Goal: Task Accomplishment & Management: Use online tool/utility

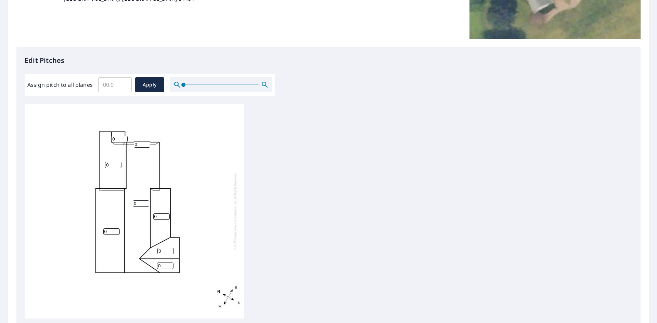
scroll to position [137, 0]
click at [170, 250] on input "1" at bounding box center [165, 251] width 16 height 6
click at [170, 250] on input "2" at bounding box center [165, 251] width 16 height 6
click at [170, 250] on input "3" at bounding box center [165, 251] width 16 height 6
click at [170, 250] on input "4" at bounding box center [165, 251] width 16 height 6
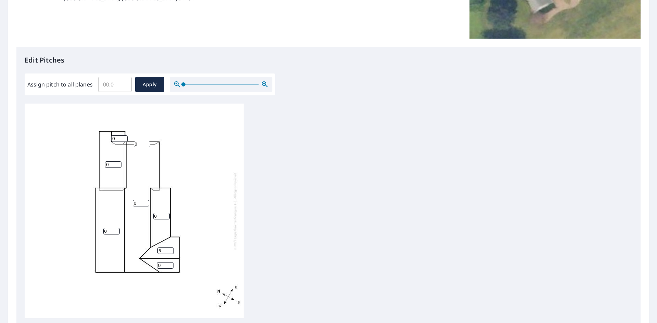
click at [170, 250] on input "5" at bounding box center [165, 251] width 16 height 6
click at [170, 250] on input "6" at bounding box center [165, 251] width 16 height 6
click at [170, 250] on input "7" at bounding box center [165, 251] width 16 height 6
type input "8"
click at [171, 250] on input "8" at bounding box center [165, 251] width 16 height 6
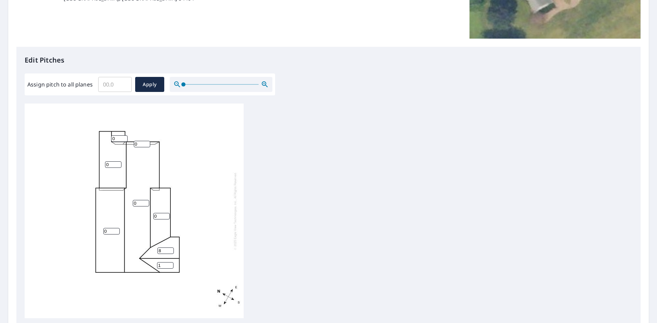
click at [171, 263] on input "1" at bounding box center [165, 265] width 16 height 6
click at [171, 263] on input "2" at bounding box center [165, 265] width 16 height 6
click at [171, 263] on input "3" at bounding box center [165, 265] width 16 height 6
click at [171, 263] on input "4" at bounding box center [165, 265] width 16 height 6
click at [171, 263] on input "5" at bounding box center [165, 265] width 16 height 6
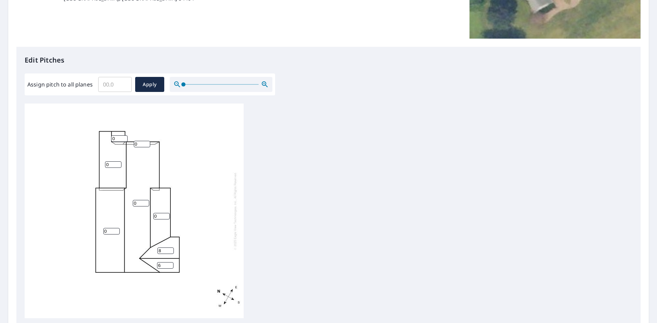
click at [171, 263] on input "6" at bounding box center [165, 265] width 16 height 6
click at [171, 263] on input "7" at bounding box center [165, 265] width 16 height 6
type input "8"
click at [171, 263] on input "8" at bounding box center [165, 265] width 16 height 6
click at [167, 214] on input "1" at bounding box center [161, 216] width 16 height 6
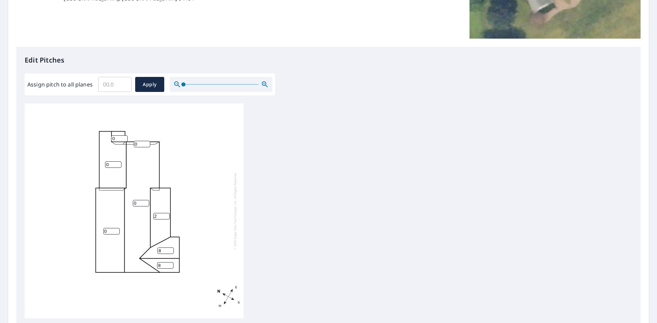
click at [167, 214] on input "2" at bounding box center [161, 216] width 16 height 6
type input "3"
click at [167, 214] on input "3" at bounding box center [161, 216] width 16 height 6
click at [146, 201] on input "1" at bounding box center [141, 203] width 16 height 6
click at [146, 201] on input "2" at bounding box center [141, 203] width 16 height 6
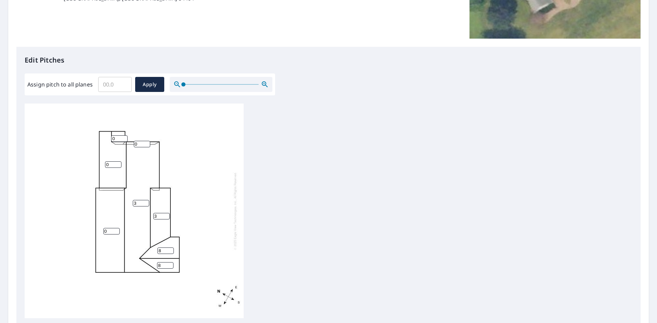
click at [146, 201] on input "3" at bounding box center [141, 203] width 16 height 6
click at [146, 201] on input "4" at bounding box center [141, 203] width 16 height 6
click at [146, 201] on input "5" at bounding box center [141, 203] width 16 height 6
click at [146, 201] on input "6" at bounding box center [141, 203] width 16 height 6
type input "7"
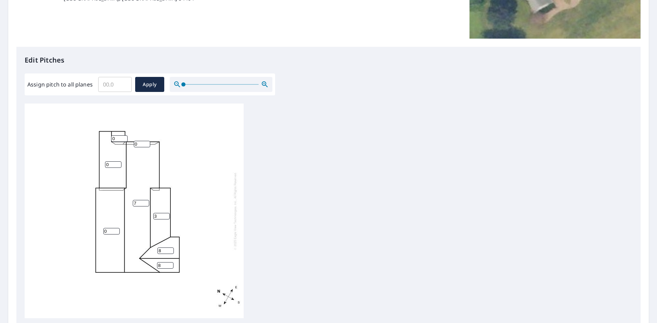
click at [146, 201] on input "7" at bounding box center [141, 203] width 16 height 6
click at [118, 229] on input "1" at bounding box center [111, 231] width 16 height 6
click at [118, 229] on input "2" at bounding box center [111, 231] width 16 height 6
click at [118, 229] on input "3" at bounding box center [111, 231] width 16 height 6
click at [118, 229] on input "4" at bounding box center [111, 231] width 16 height 6
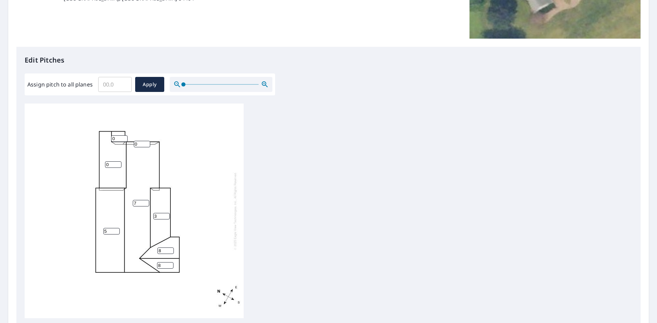
click at [118, 229] on input "5" at bounding box center [111, 231] width 16 height 6
click at [118, 229] on input "6" at bounding box center [111, 231] width 16 height 6
type input "7"
click at [118, 229] on input "7" at bounding box center [111, 231] width 16 height 6
click at [119, 163] on input "1" at bounding box center [113, 164] width 16 height 6
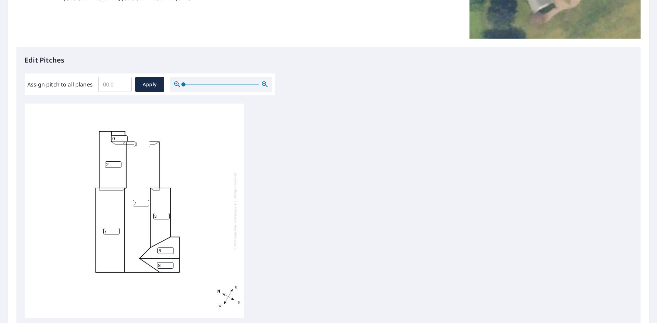
click at [119, 163] on input "2" at bounding box center [113, 164] width 16 height 6
click at [119, 163] on input "3" at bounding box center [113, 164] width 16 height 6
click at [119, 163] on input "4" at bounding box center [113, 164] width 16 height 6
click at [119, 163] on input "5" at bounding box center [113, 164] width 16 height 6
click at [119, 163] on input "6" at bounding box center [113, 164] width 16 height 6
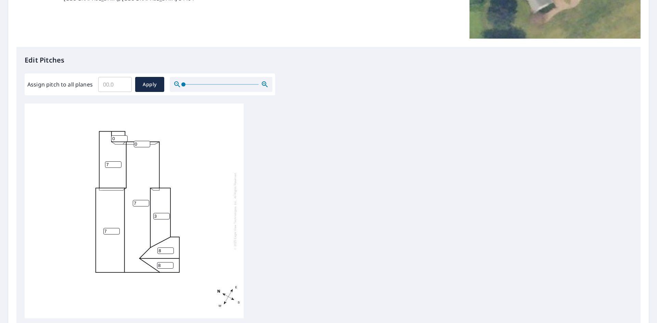
type input "7"
click at [119, 163] on input "7" at bounding box center [113, 164] width 16 height 6
click at [145, 143] on input "1" at bounding box center [142, 144] width 16 height 6
click at [145, 143] on input "2" at bounding box center [142, 144] width 16 height 6
click at [145, 143] on input "3" at bounding box center [142, 144] width 16 height 6
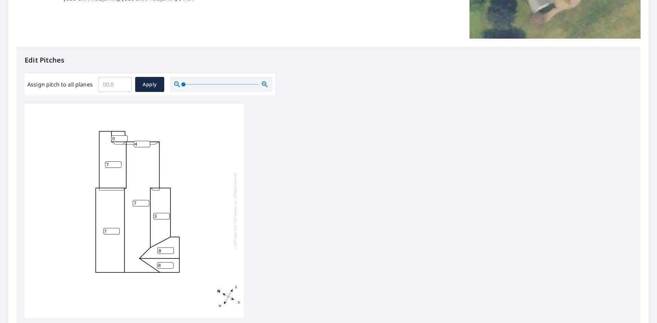
click at [145, 143] on input "4" at bounding box center [142, 144] width 16 height 6
click at [145, 143] on input "5" at bounding box center [142, 144] width 16 height 6
click at [145, 143] on input "6" at bounding box center [142, 144] width 16 height 6
type input "7"
click at [145, 143] on input "7" at bounding box center [142, 144] width 16 height 6
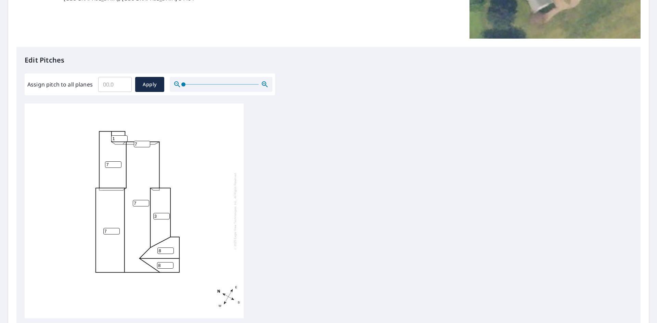
click at [124, 136] on input "1" at bounding box center [119, 138] width 16 height 6
click at [124, 136] on input "2" at bounding box center [119, 138] width 16 height 6
click at [124, 136] on input "3" at bounding box center [119, 138] width 16 height 6
click at [124, 136] on input "5" at bounding box center [119, 138] width 16 height 6
click at [124, 136] on input "6" at bounding box center [119, 138] width 16 height 6
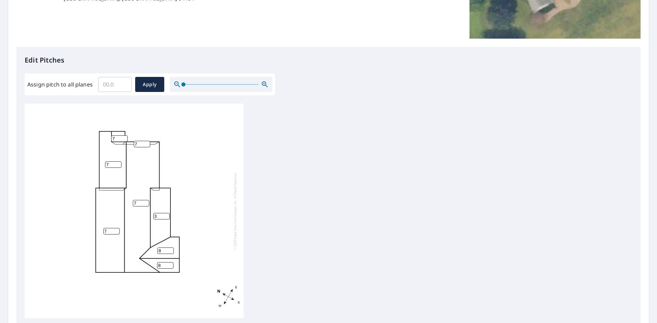
type input "7"
click at [124, 136] on input "7" at bounding box center [119, 138] width 16 height 6
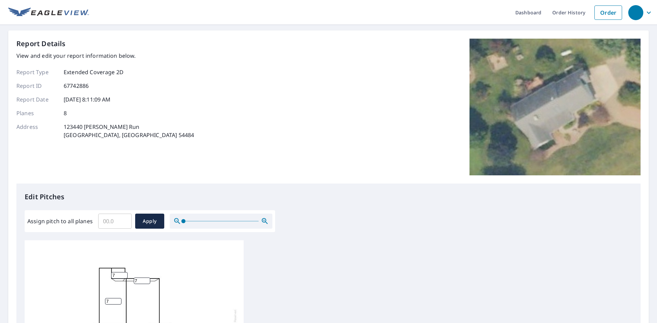
scroll to position [218, 0]
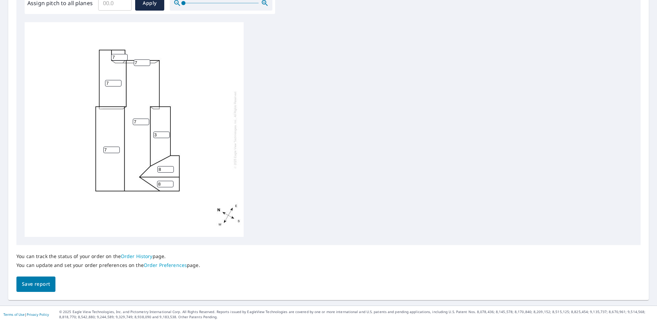
click at [31, 281] on span "Save report" at bounding box center [36, 284] width 28 height 9
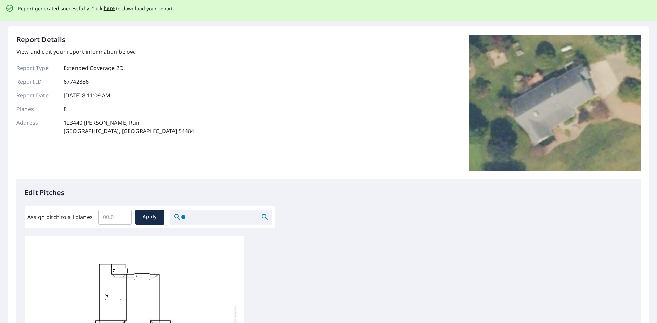
scroll to position [0, 0]
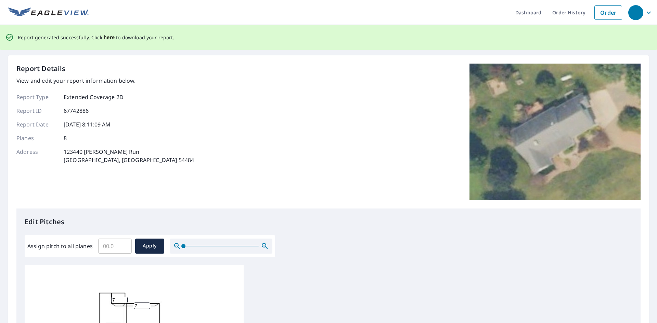
click at [104, 37] on span "here" at bounding box center [109, 37] width 11 height 9
